Goal: Information Seeking & Learning: Learn about a topic

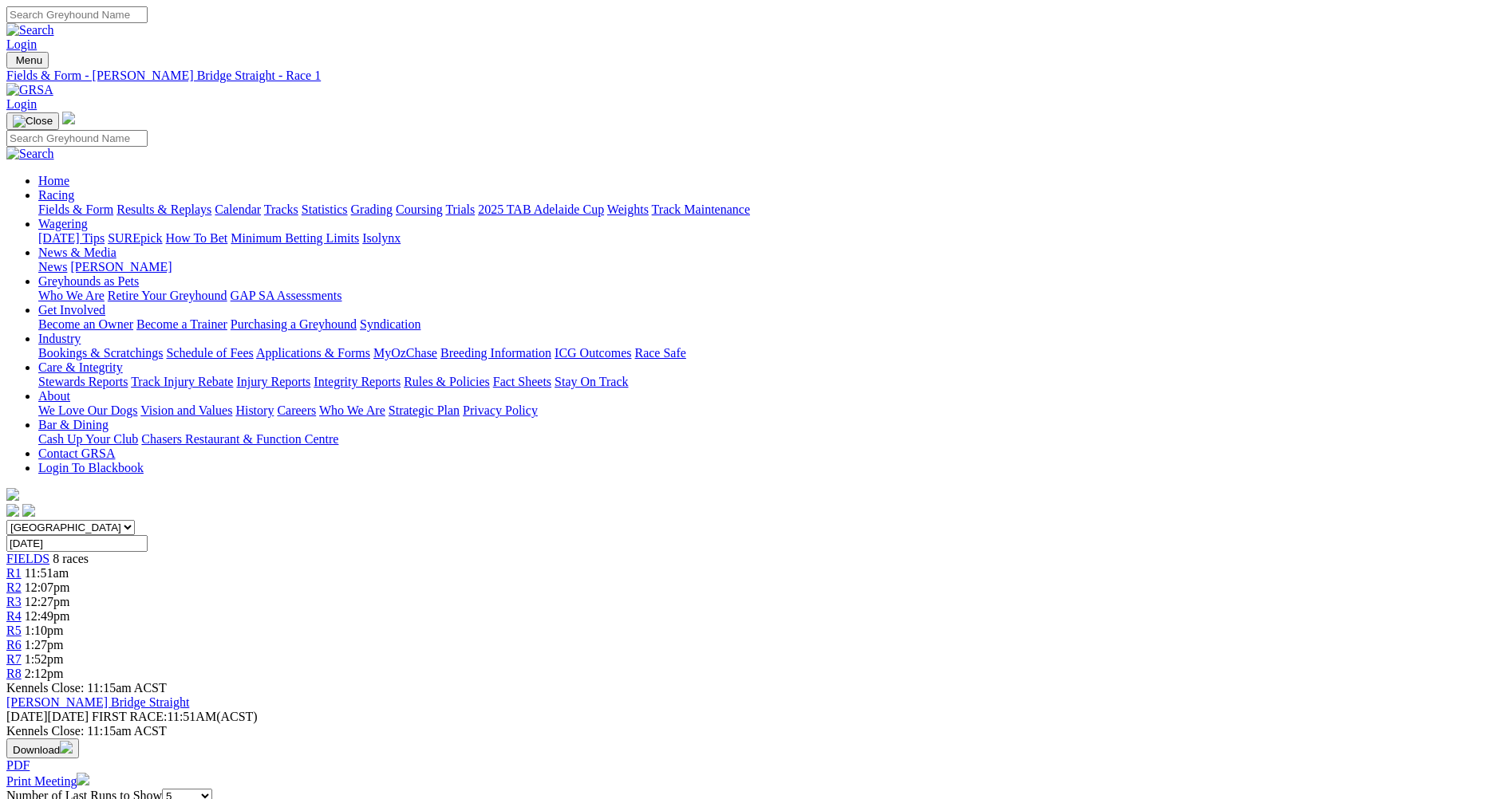
click at [22, 580] on span "R2" at bounding box center [13, 587] width 15 height 14
click at [22, 566] on span "R1" at bounding box center [13, 573] width 15 height 14
click at [114, 203] on link "Fields & Form" at bounding box center [76, 210] width 75 height 14
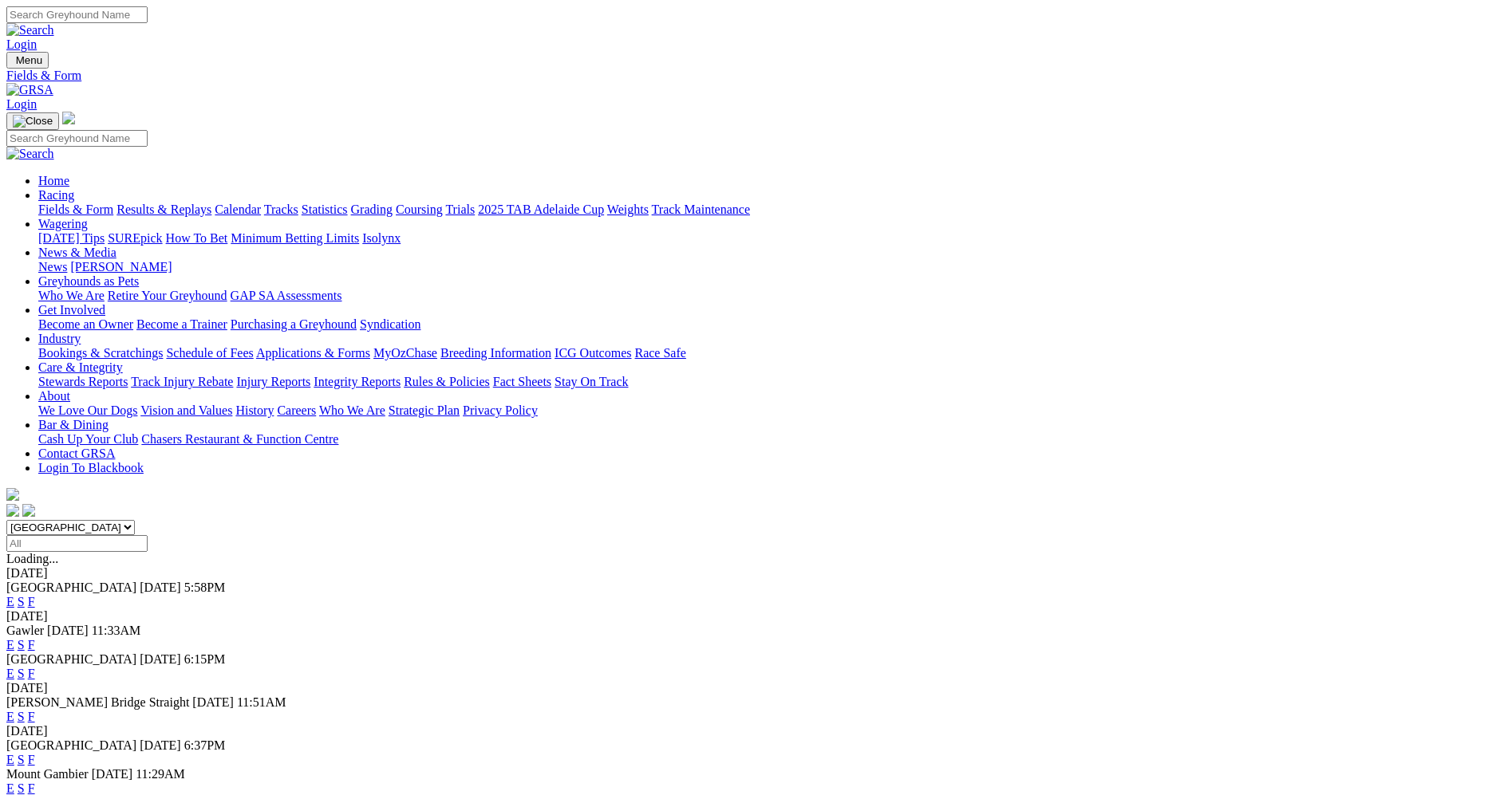
click at [14, 710] on link "E" at bounding box center [10, 717] width 8 height 14
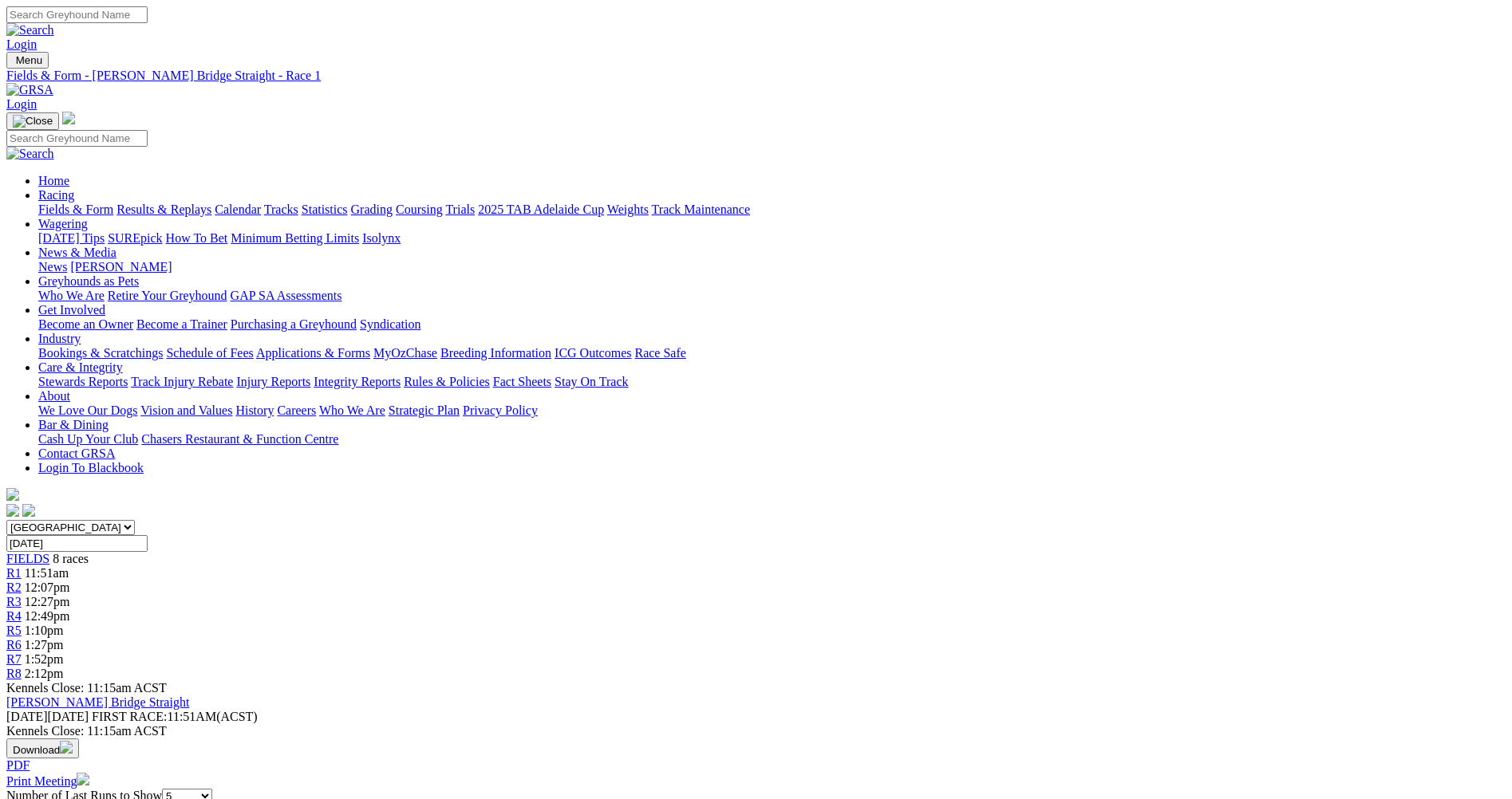
click at [22, 580] on span "R2" at bounding box center [13, 587] width 15 height 14
click at [22, 595] on span "R3" at bounding box center [13, 602] width 15 height 14
click at [70, 609] on span "12:49pm" at bounding box center [47, 616] width 45 height 14
click at [879, 624] on div "R5 1:10pm" at bounding box center [756, 631] width 1499 height 14
click at [22, 638] on span "R6" at bounding box center [13, 645] width 15 height 14
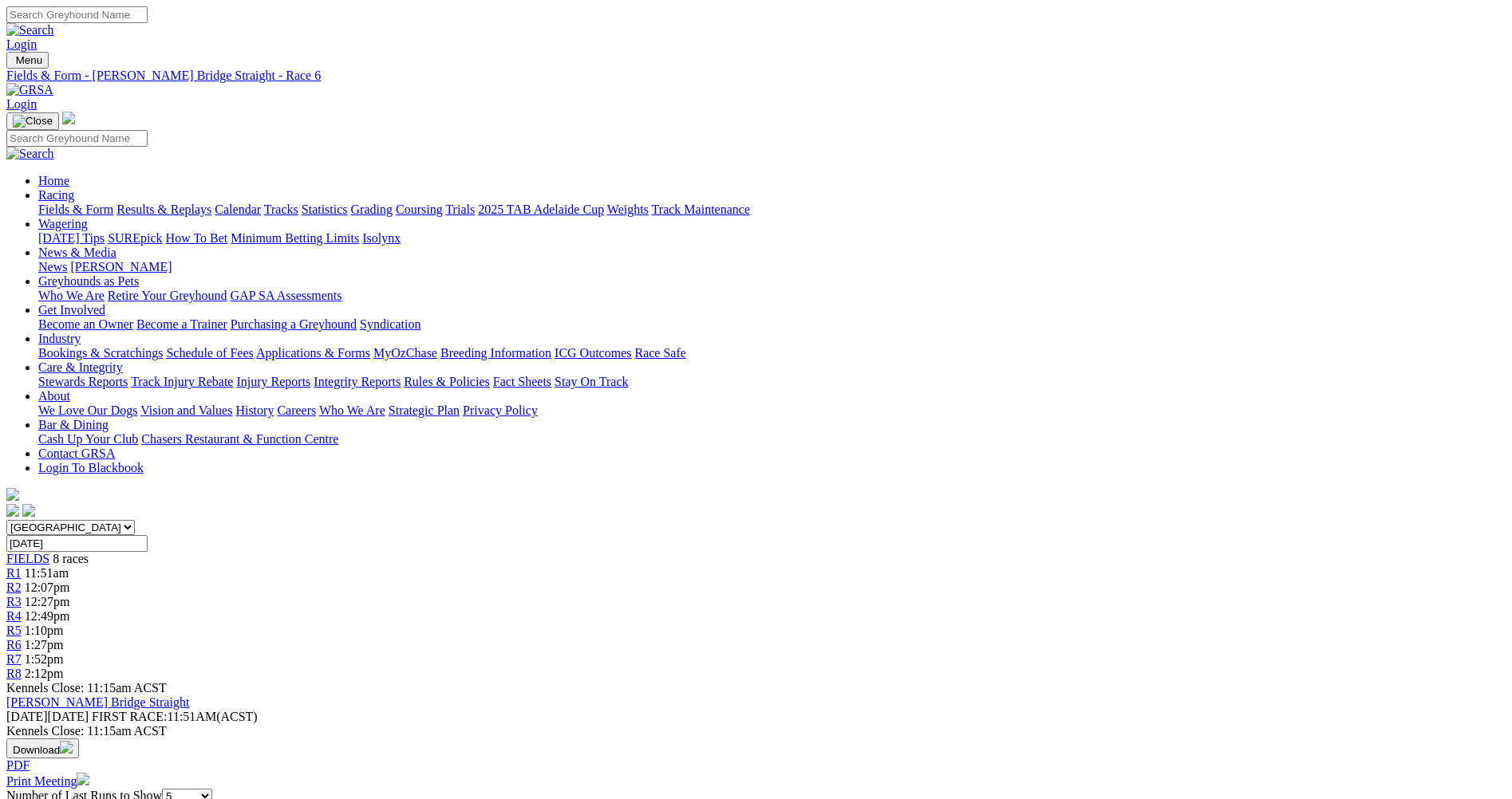
click at [22, 652] on span "R7" at bounding box center [13, 659] width 15 height 14
click at [64, 667] on span "2:12pm" at bounding box center [44, 674] width 39 height 14
